Goal: Task Accomplishment & Management: Manage account settings

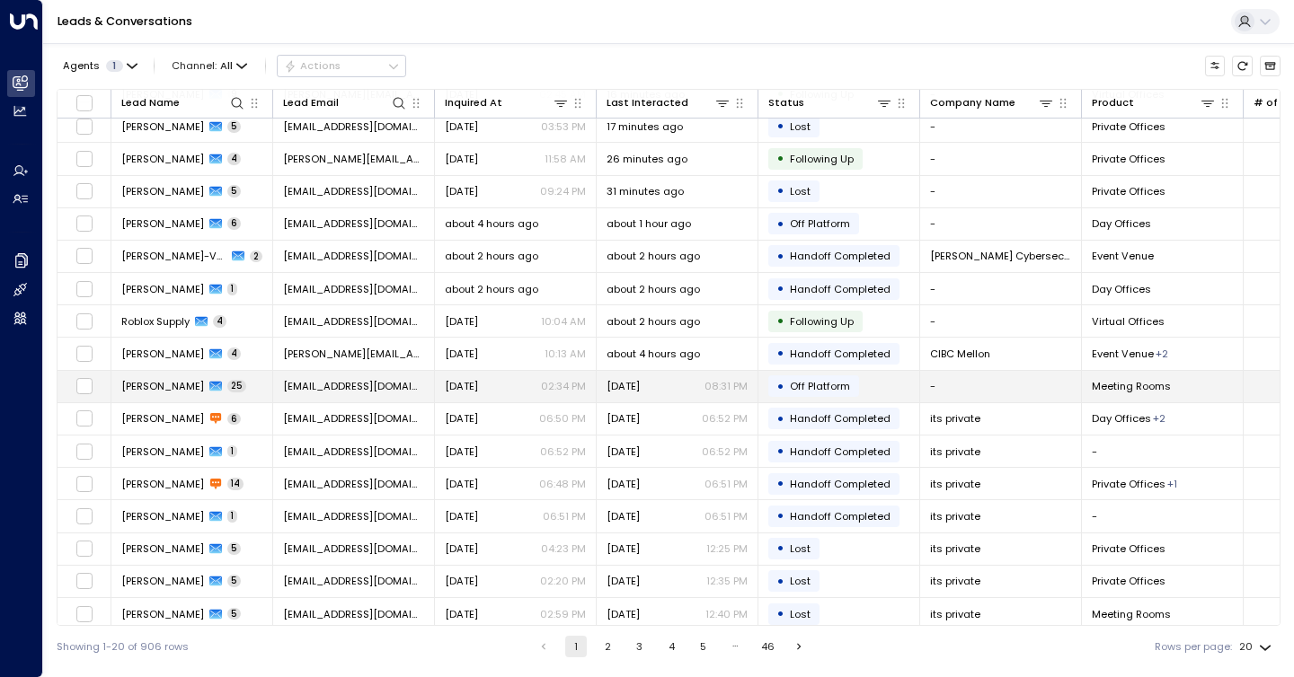
scroll to position [137, 0]
click at [657, 382] on div "[DATE] 08:31 PM" at bounding box center [676, 387] width 141 height 14
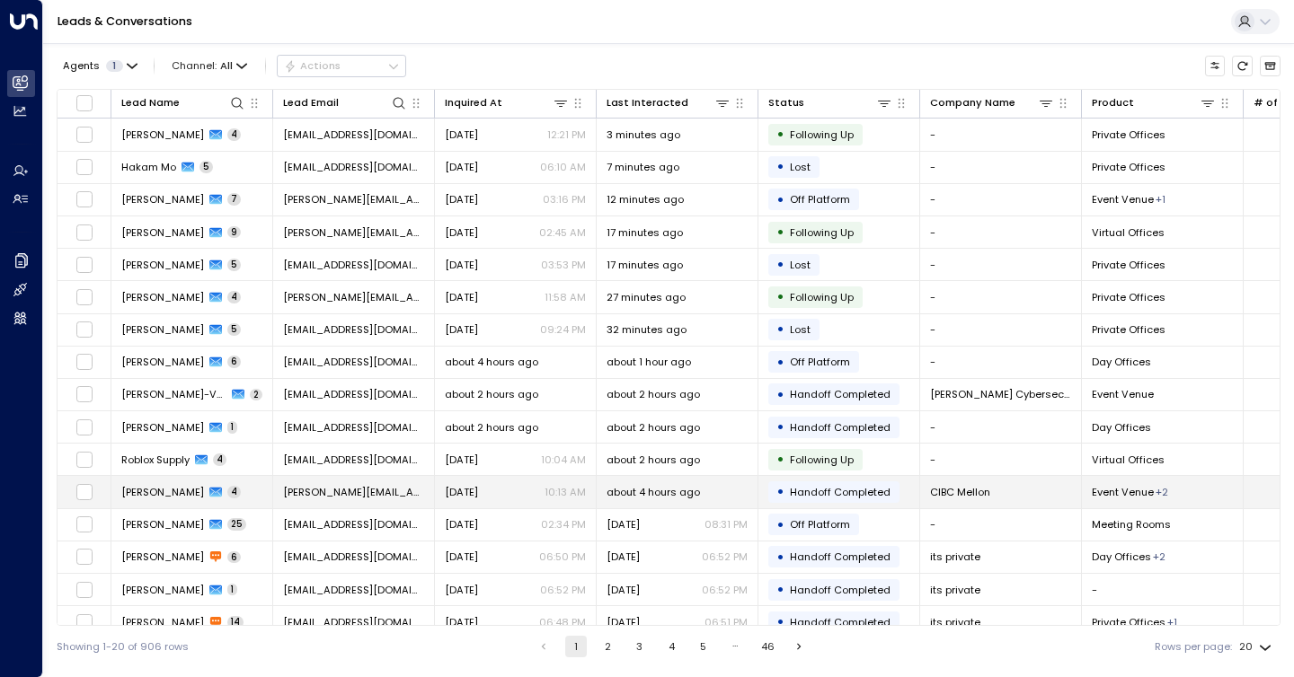
click at [860, 482] on div "• Handoff Completed" at bounding box center [833, 492] width 131 height 22
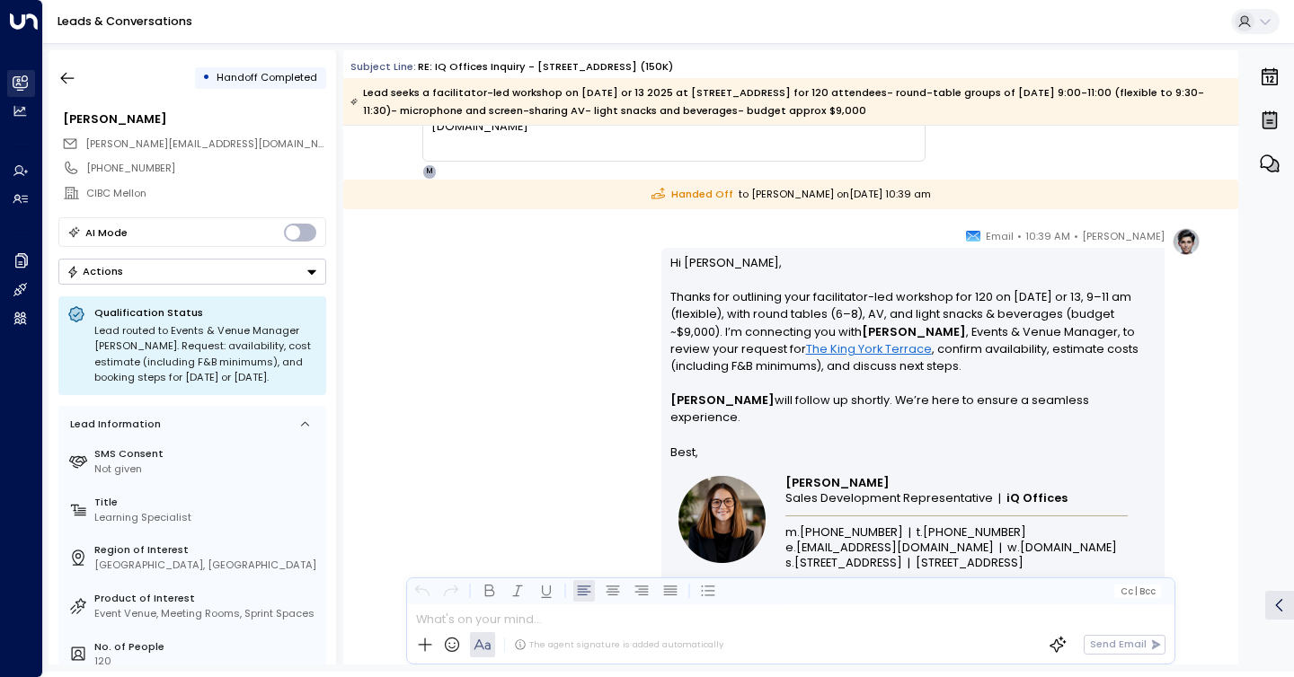
scroll to position [2210, 0]
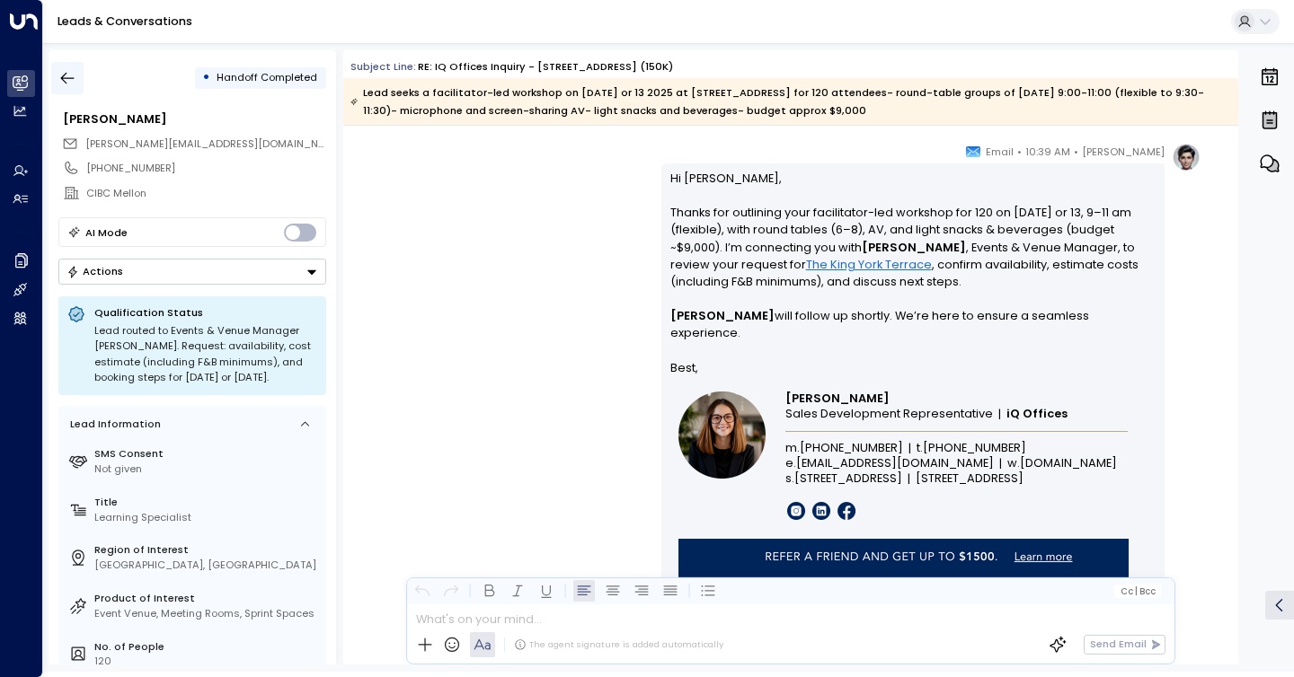
click at [59, 79] on icon "button" at bounding box center [67, 78] width 18 height 18
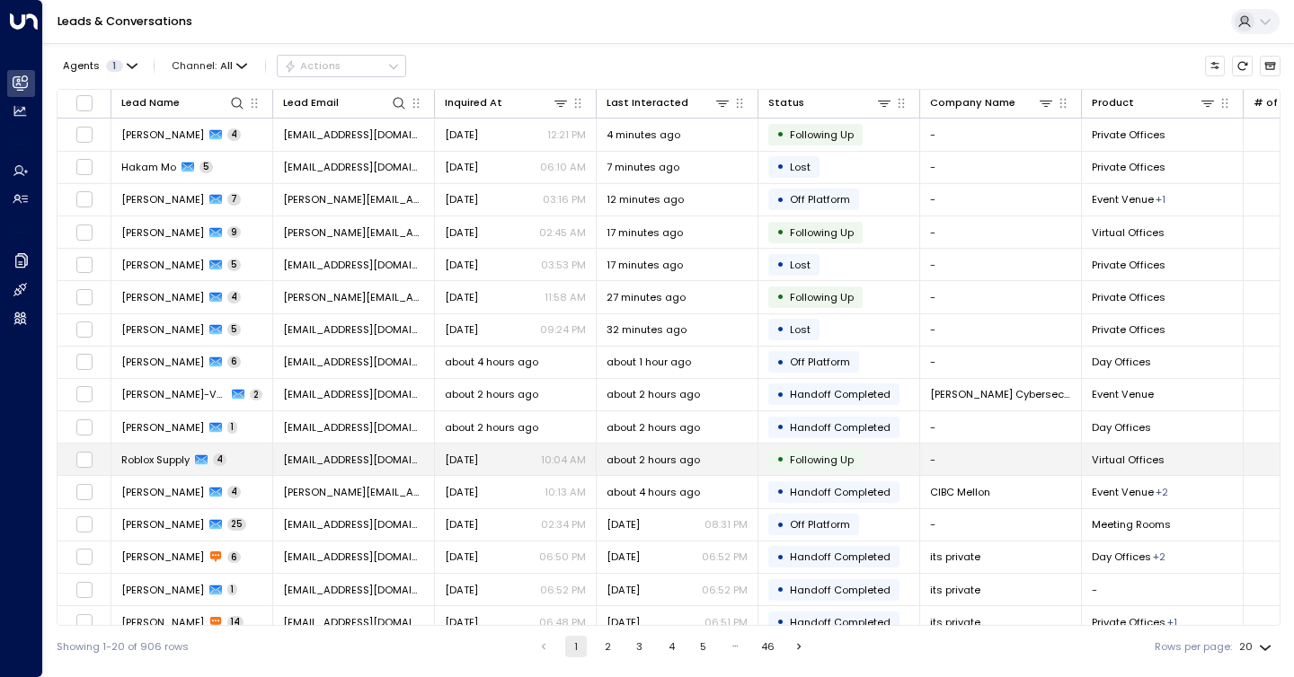
click at [860, 453] on div "• Following Up" at bounding box center [815, 460] width 94 height 22
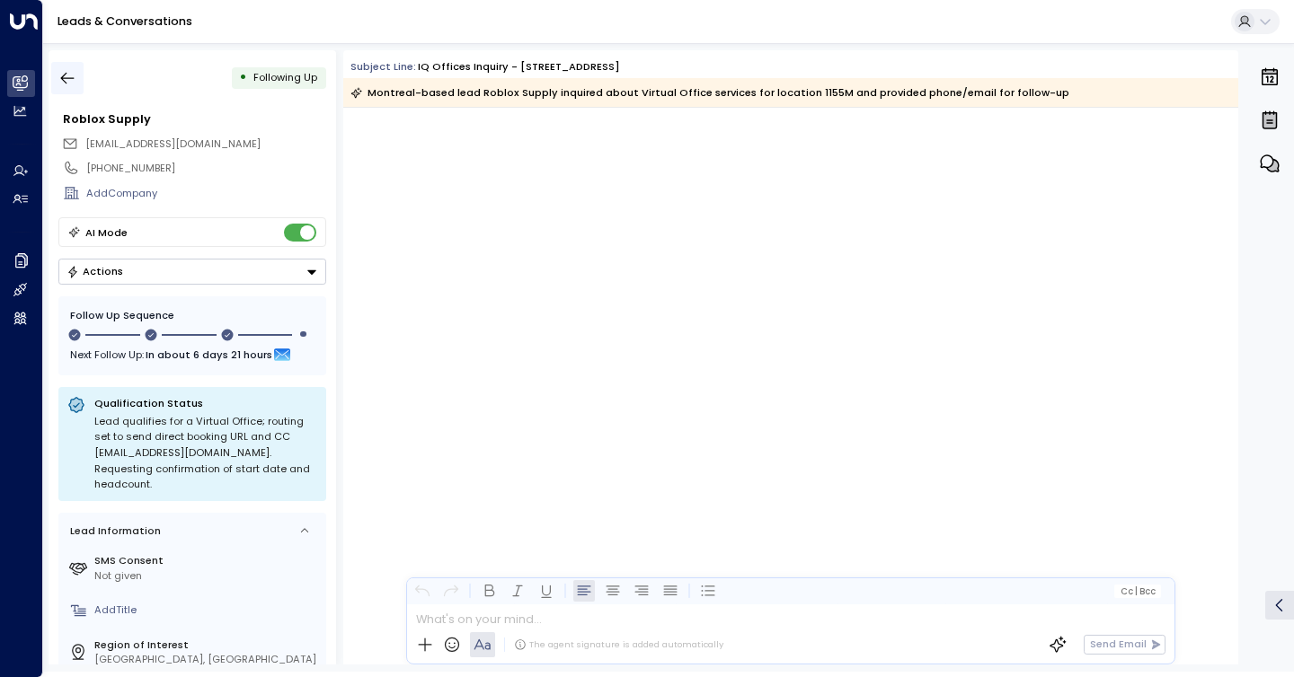
scroll to position [2780, 0]
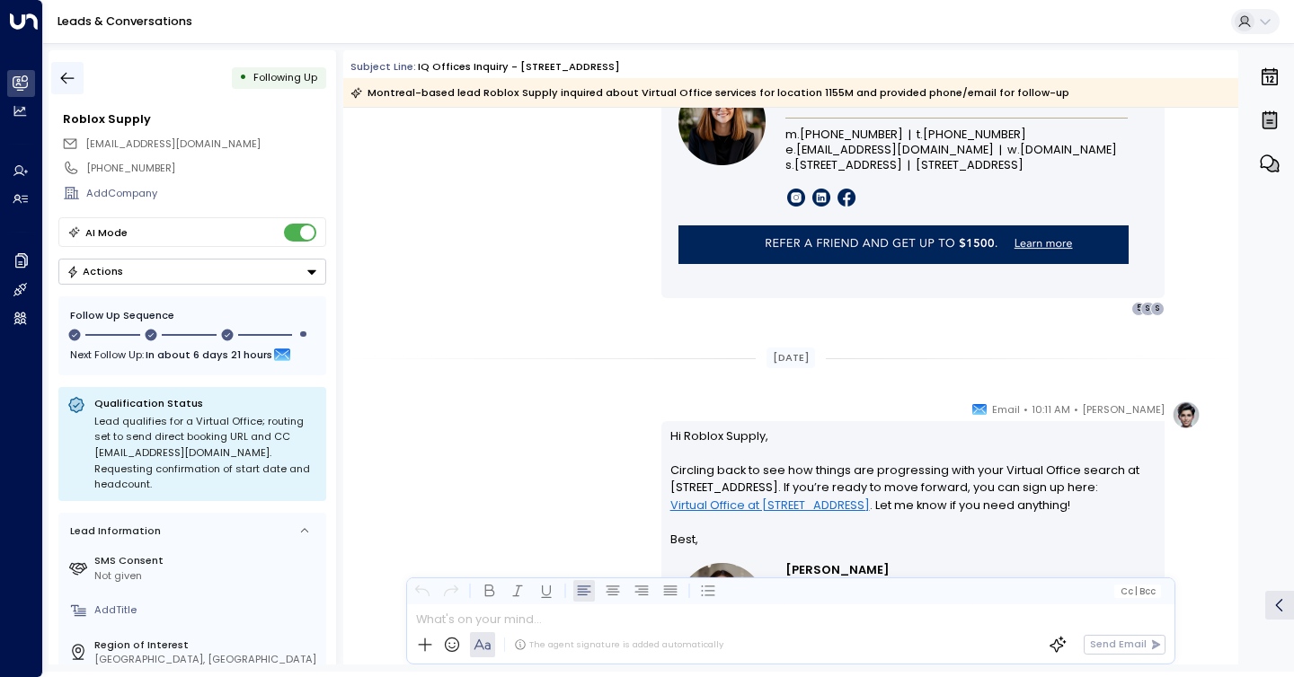
click at [64, 77] on icon "button" at bounding box center [67, 79] width 13 height 12
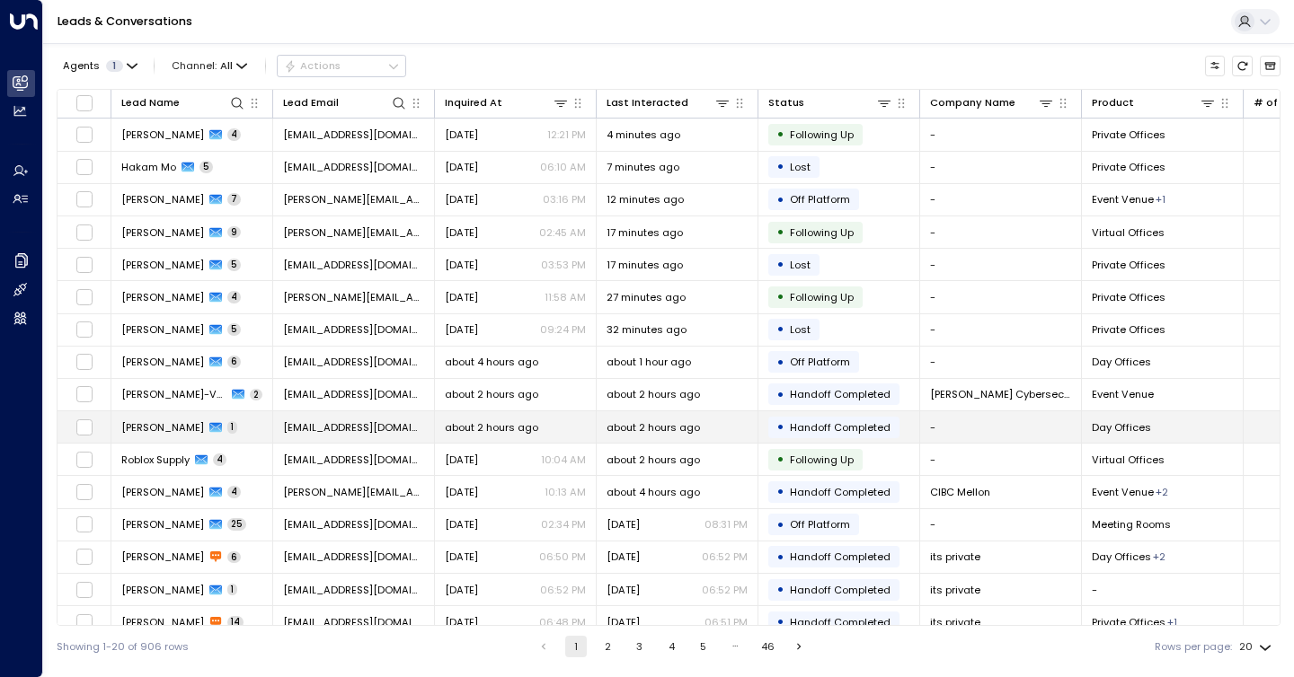
click at [547, 439] on td "about 2 hours ago" at bounding box center [516, 426] width 162 height 31
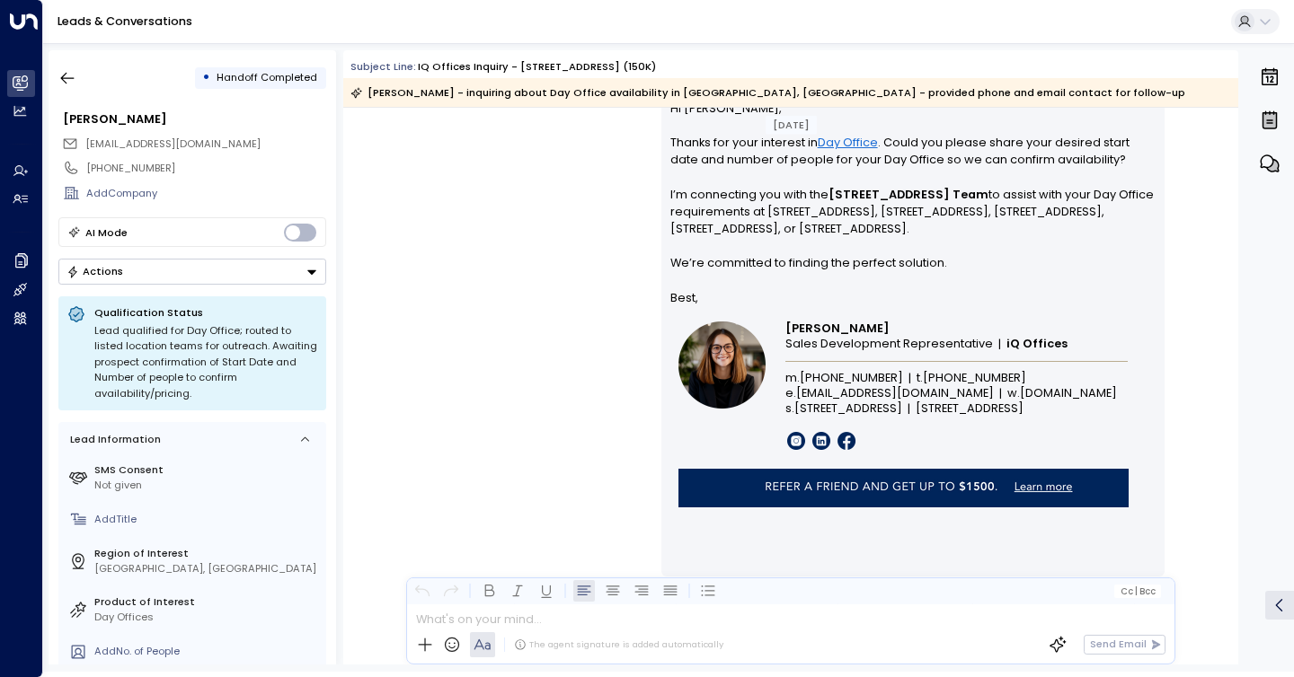
scroll to position [986, 0]
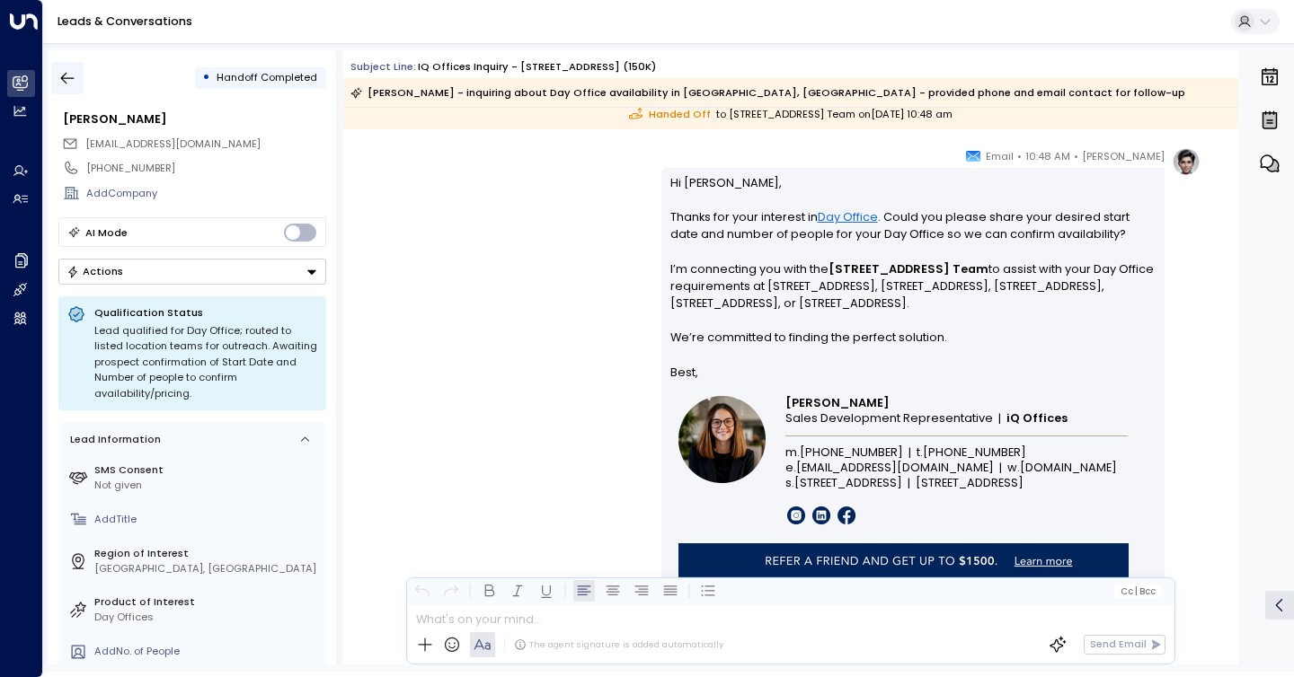
click at [53, 83] on button "button" at bounding box center [67, 78] width 32 height 32
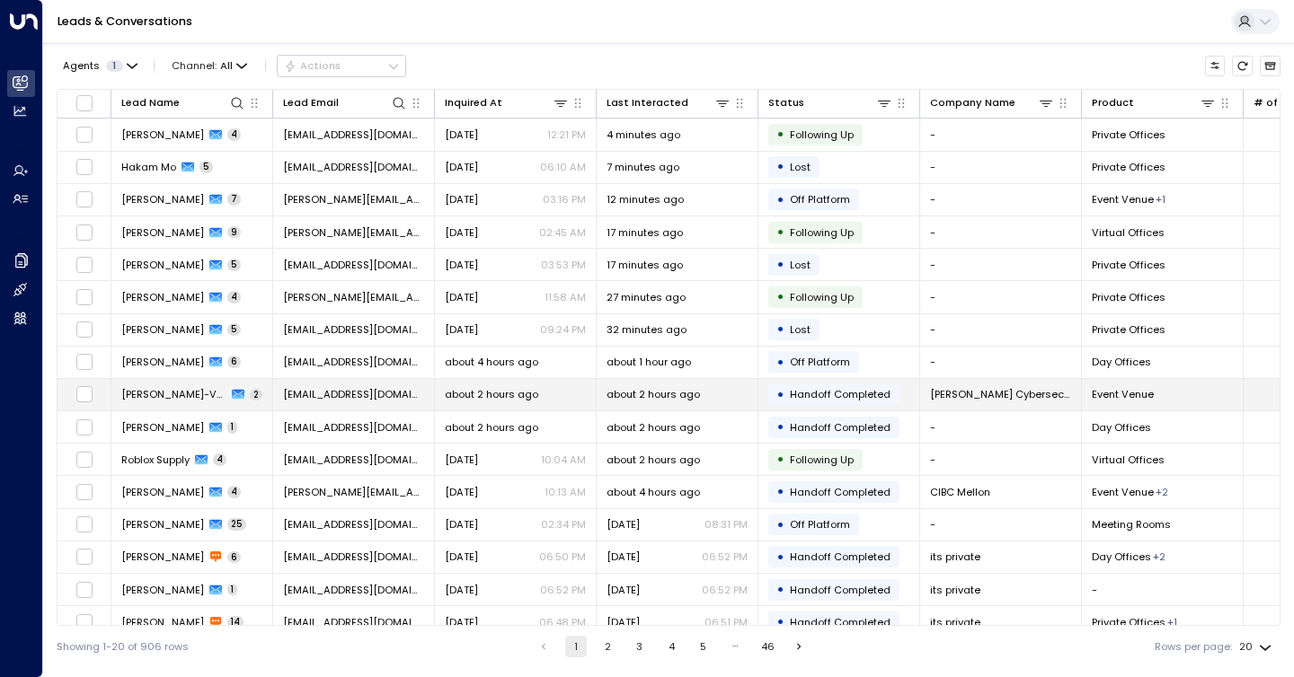
click at [845, 391] on span "Handoff Completed" at bounding box center [840, 394] width 101 height 14
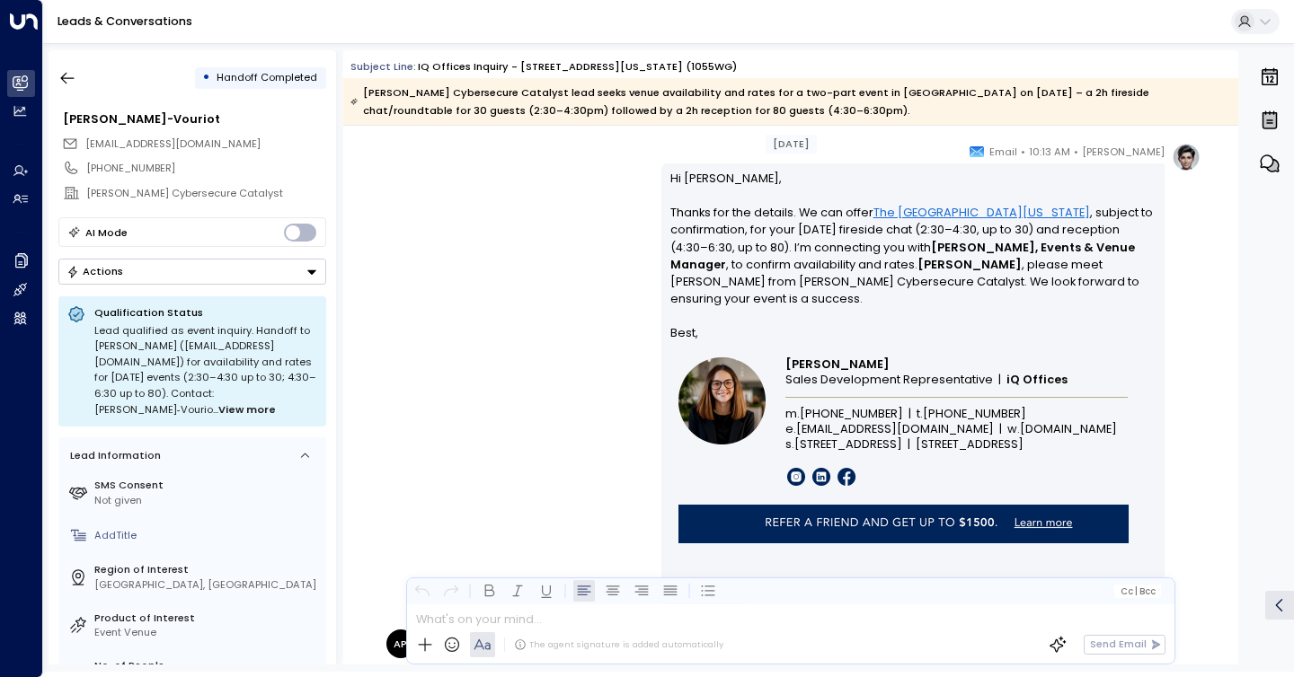
scroll to position [1143, 0]
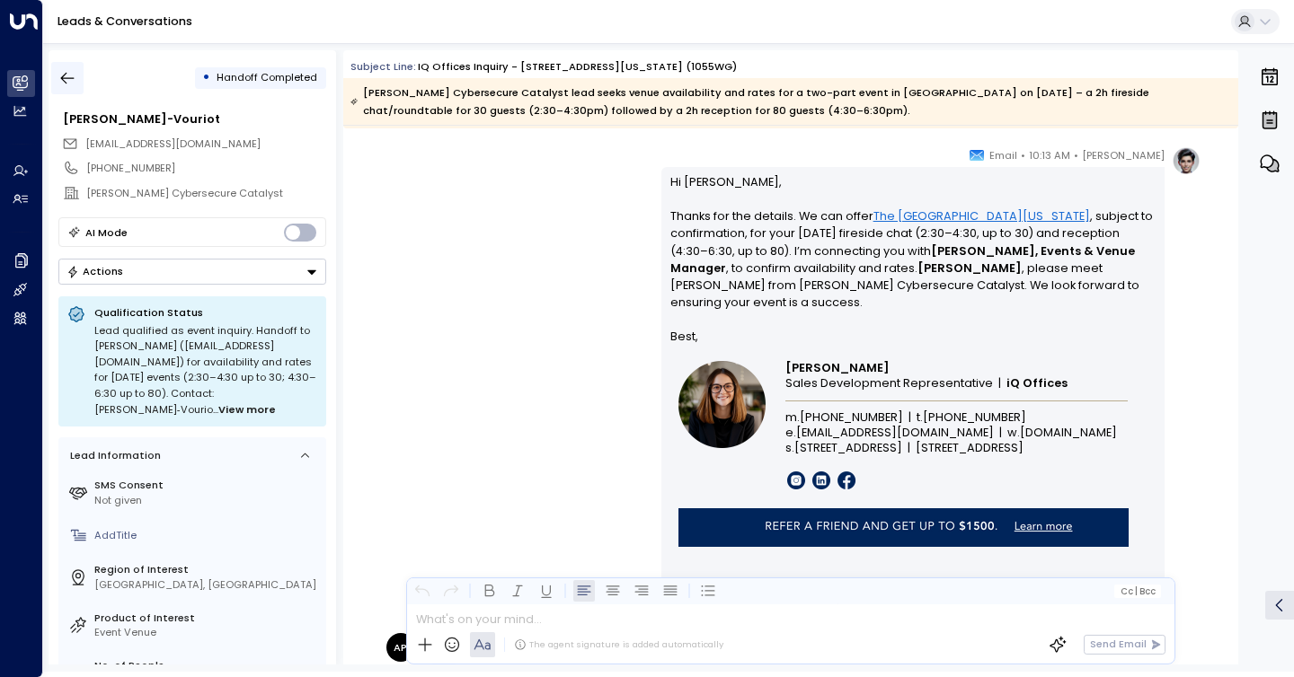
click at [70, 74] on icon "button" at bounding box center [67, 78] width 18 height 18
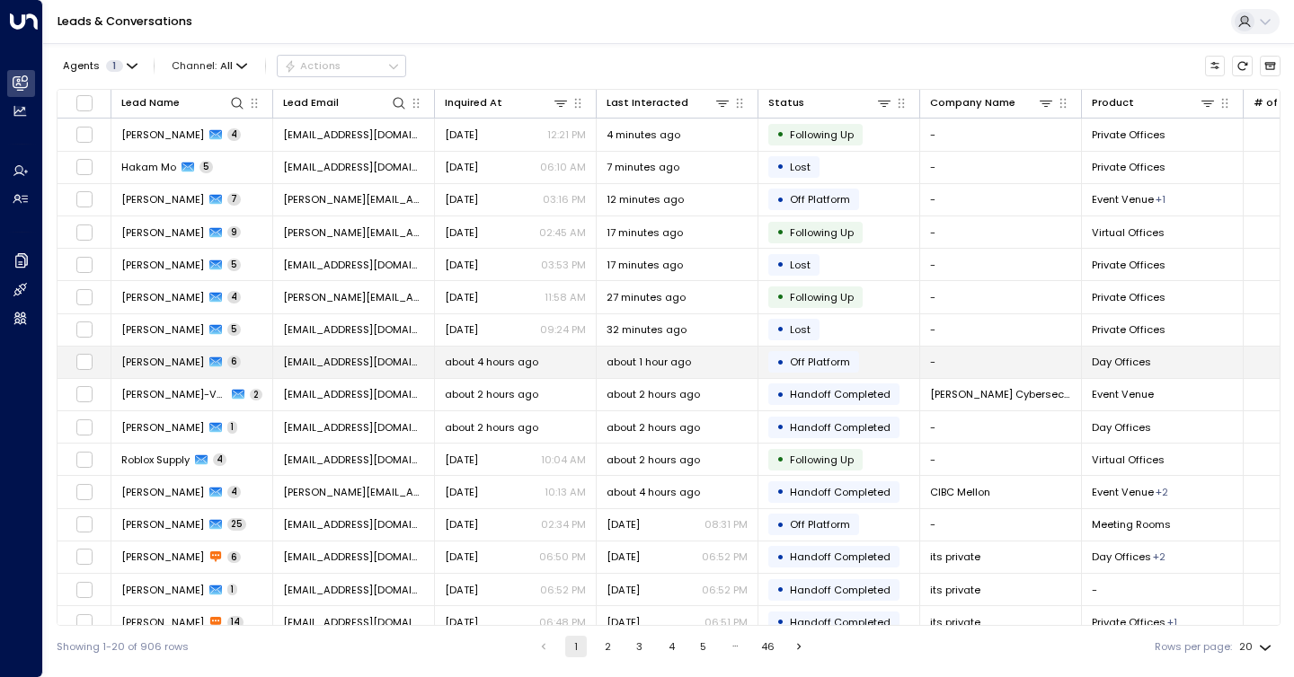
click at [829, 359] on span "Off Platform" at bounding box center [820, 362] width 60 height 14
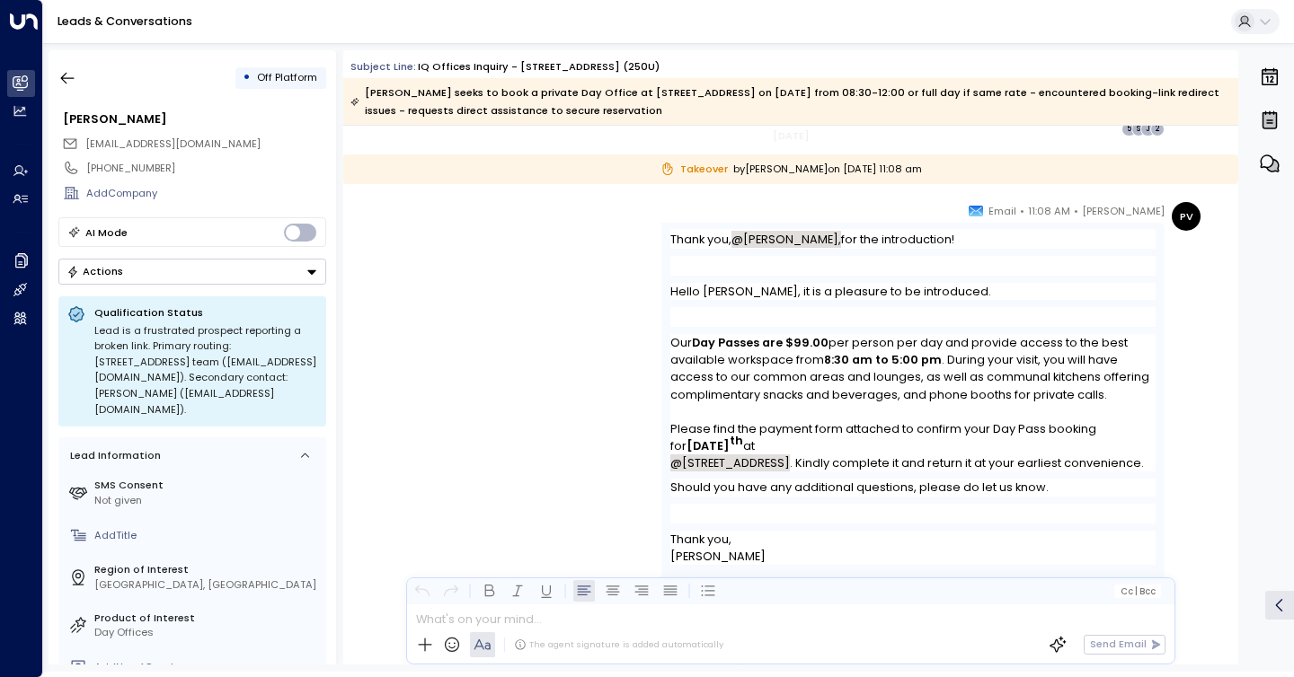
scroll to position [3690, 0]
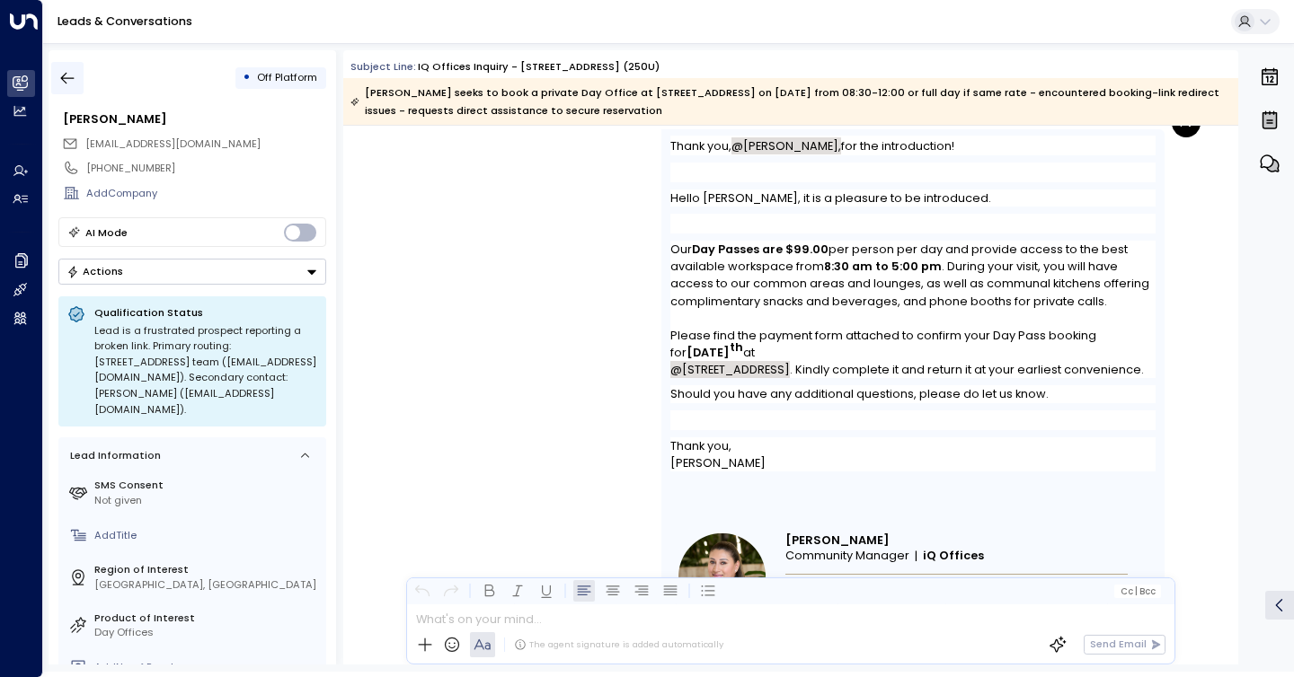
click at [75, 79] on icon "button" at bounding box center [67, 78] width 18 height 18
